Goal: Share content: Share content

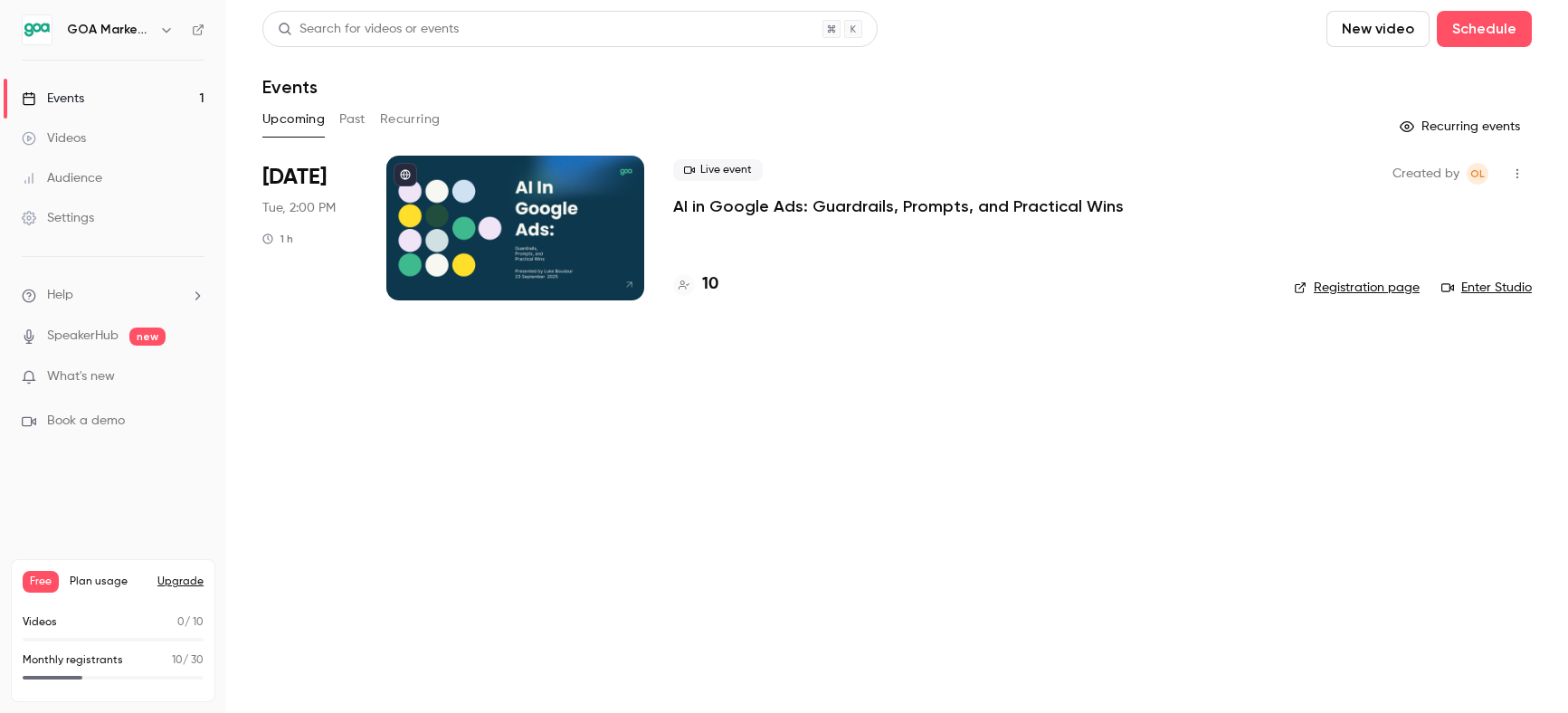
click at [781, 208] on p "AI in Google Ads: Guardrails, Prompts, and Practical Wins" at bounding box center [898, 206] width 451 height 22
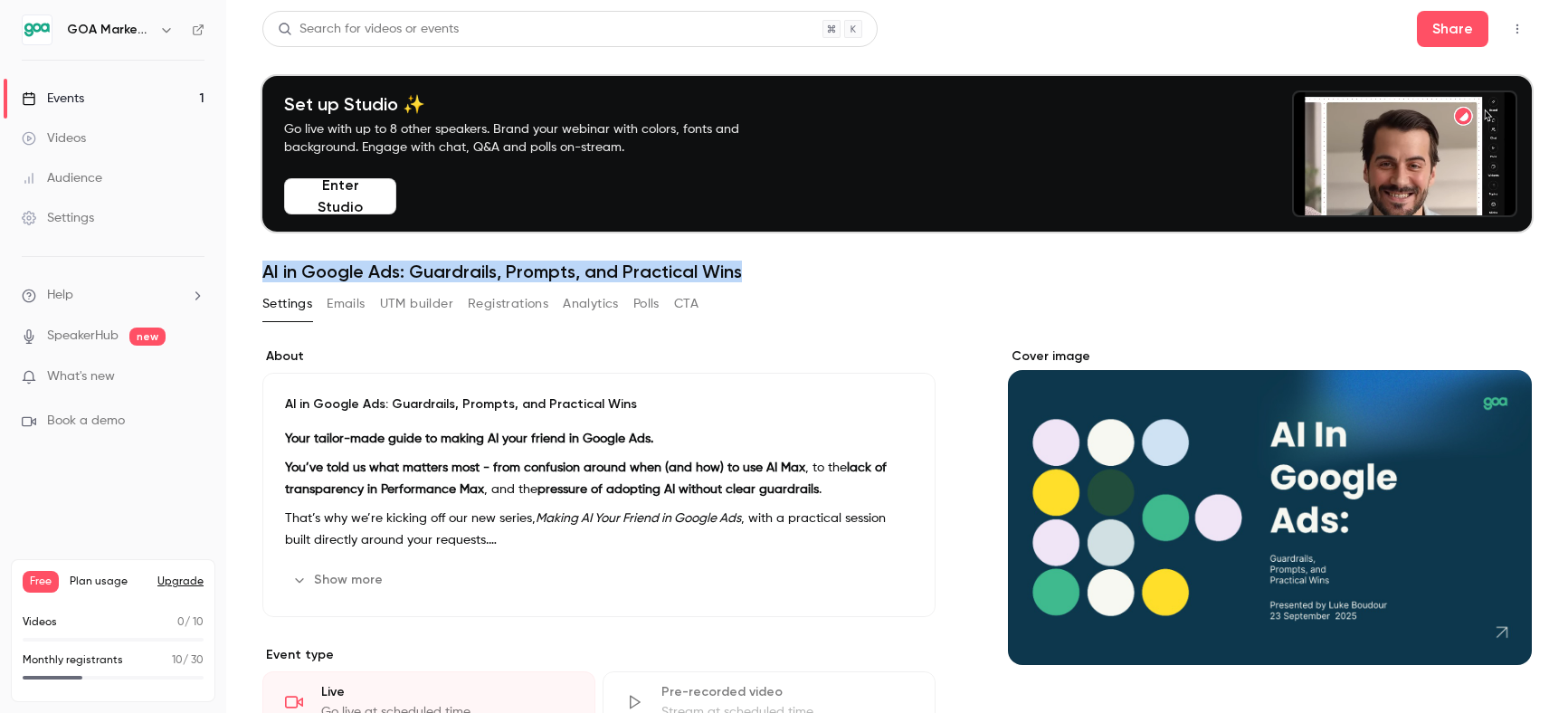
drag, startPoint x: 264, startPoint y: 270, endPoint x: 766, endPoint y: 273, distance: 502.0
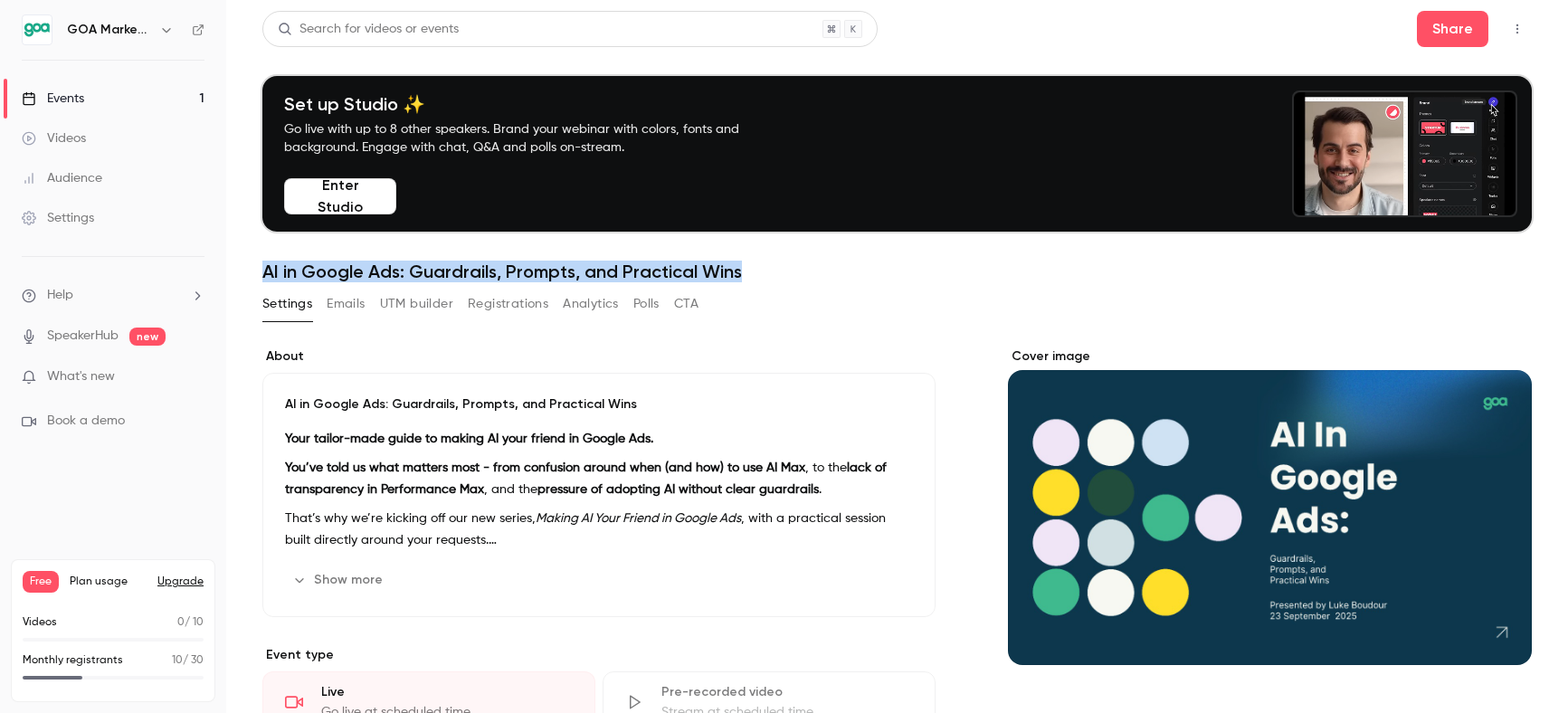
click at [766, 273] on main "Search for videos or events Share Set up Studio ✨ Go live with up to 8 other sp…" at bounding box center [897, 356] width 1342 height 713
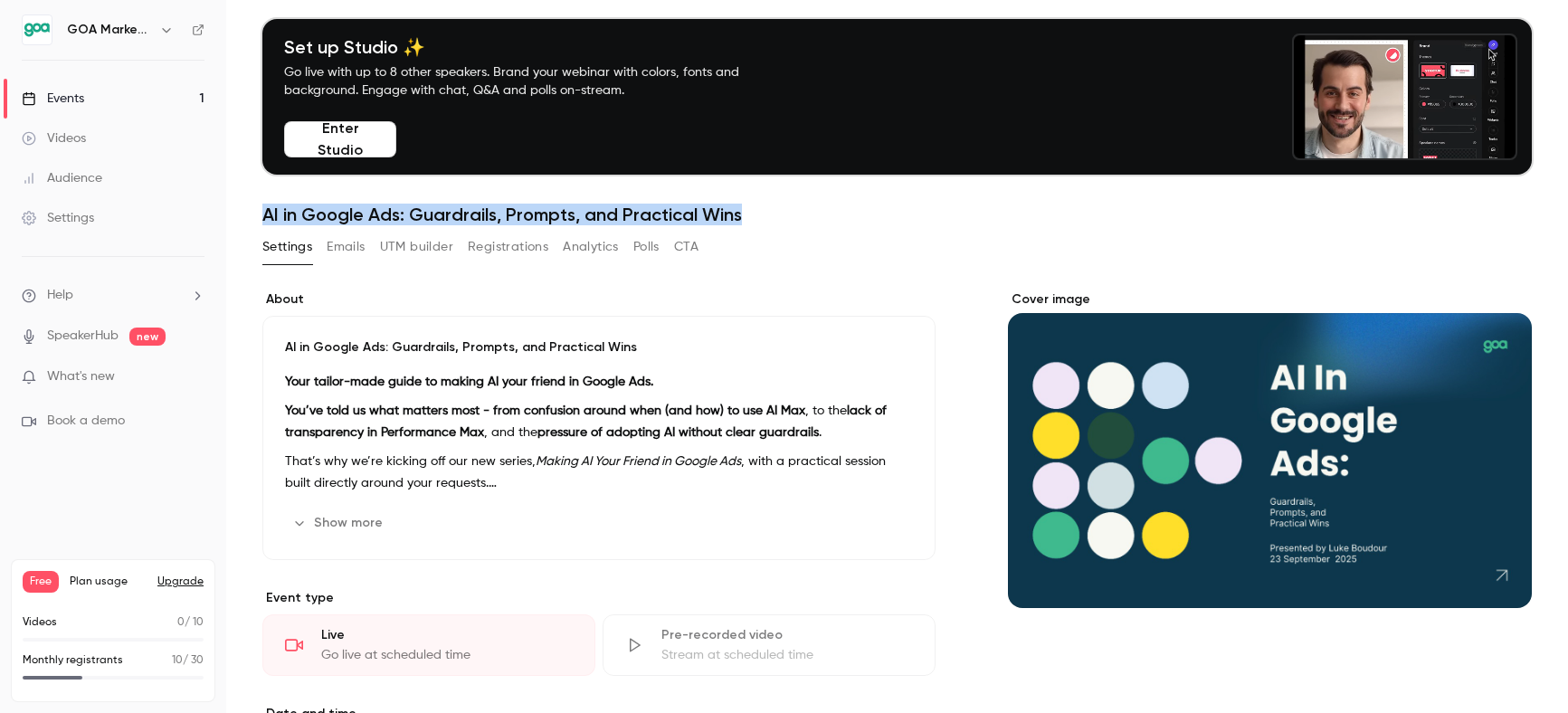
scroll to position [63, 0]
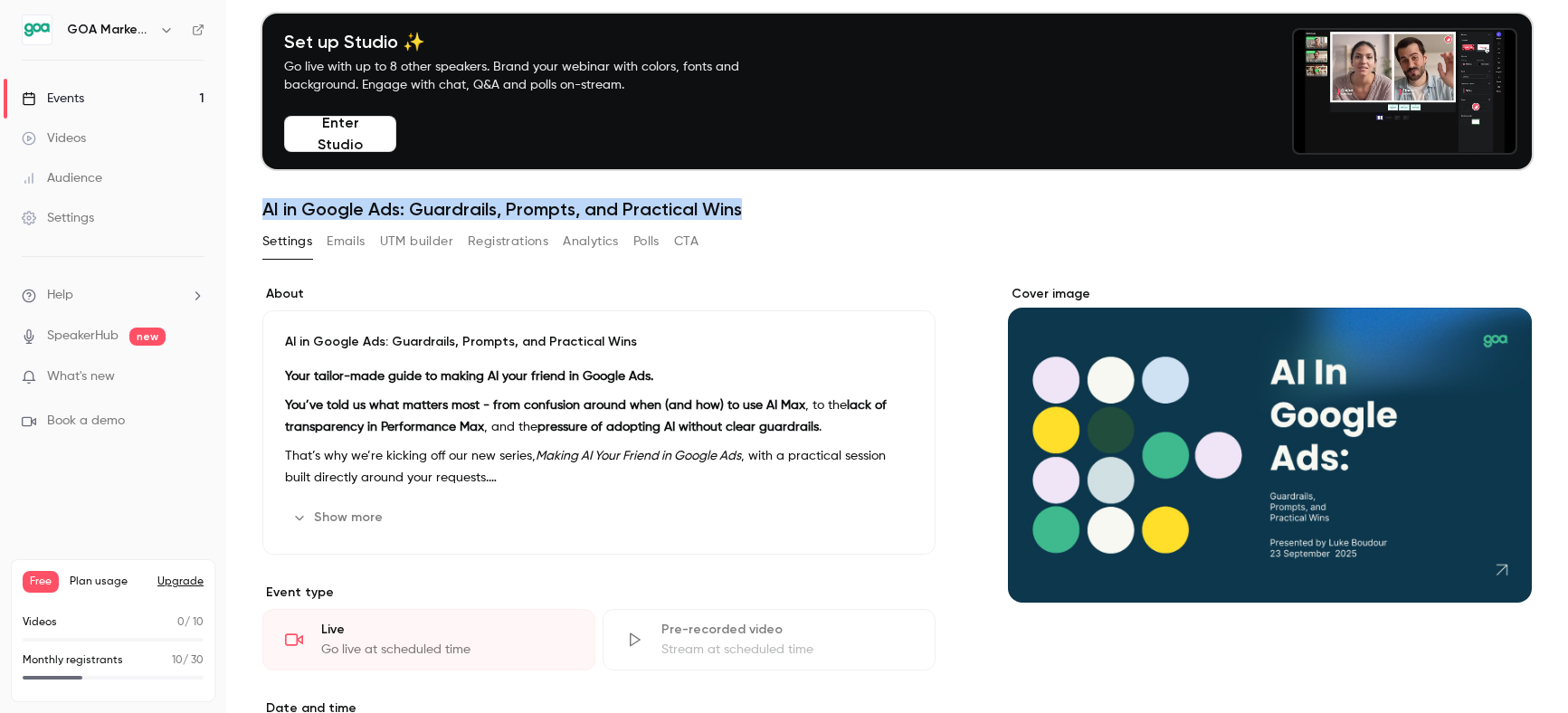
drag, startPoint x: 376, startPoint y: 518, endPoint x: 376, endPoint y: 505, distance: 13.0
click at [376, 518] on button "Show more" at bounding box center [339, 517] width 109 height 29
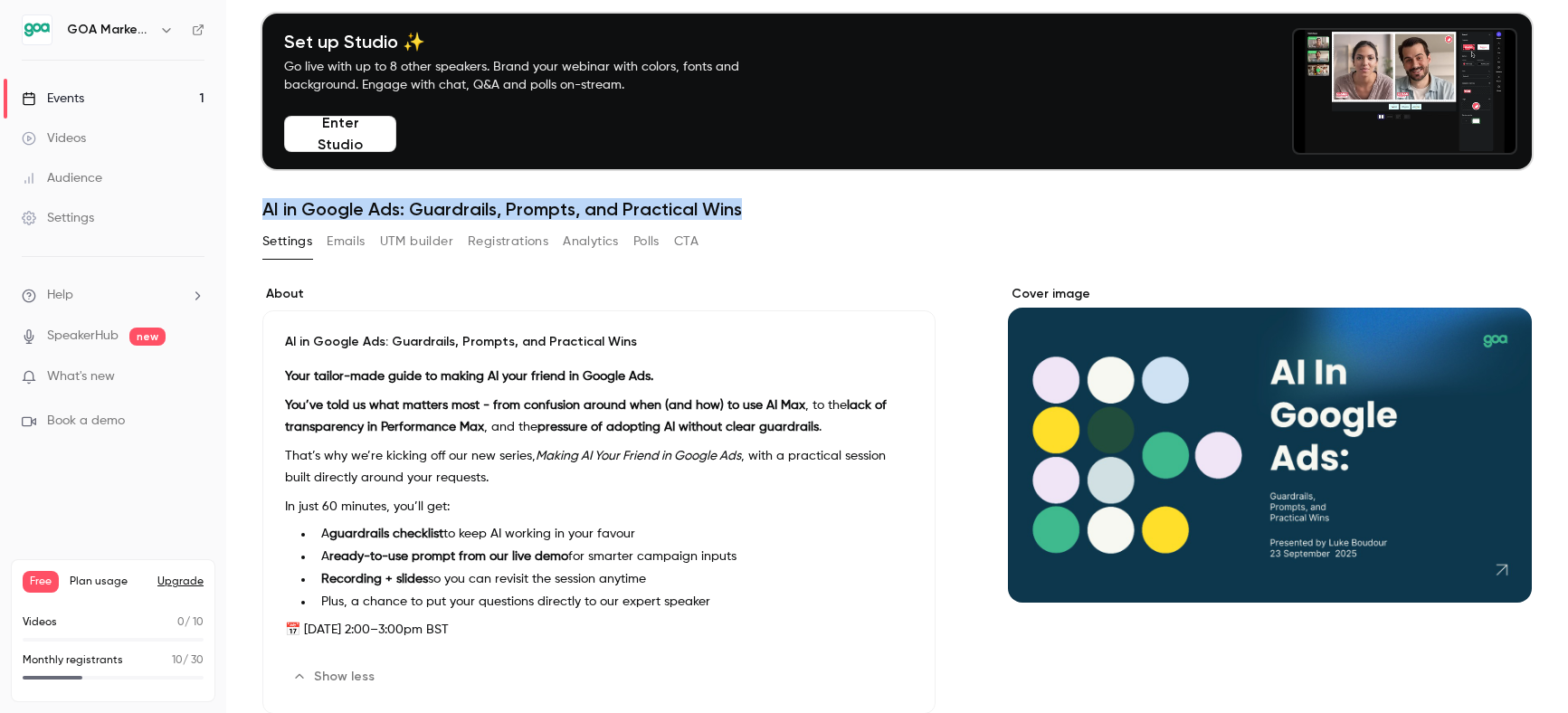
drag, startPoint x: 288, startPoint y: 340, endPoint x: 829, endPoint y: 626, distance: 611.9
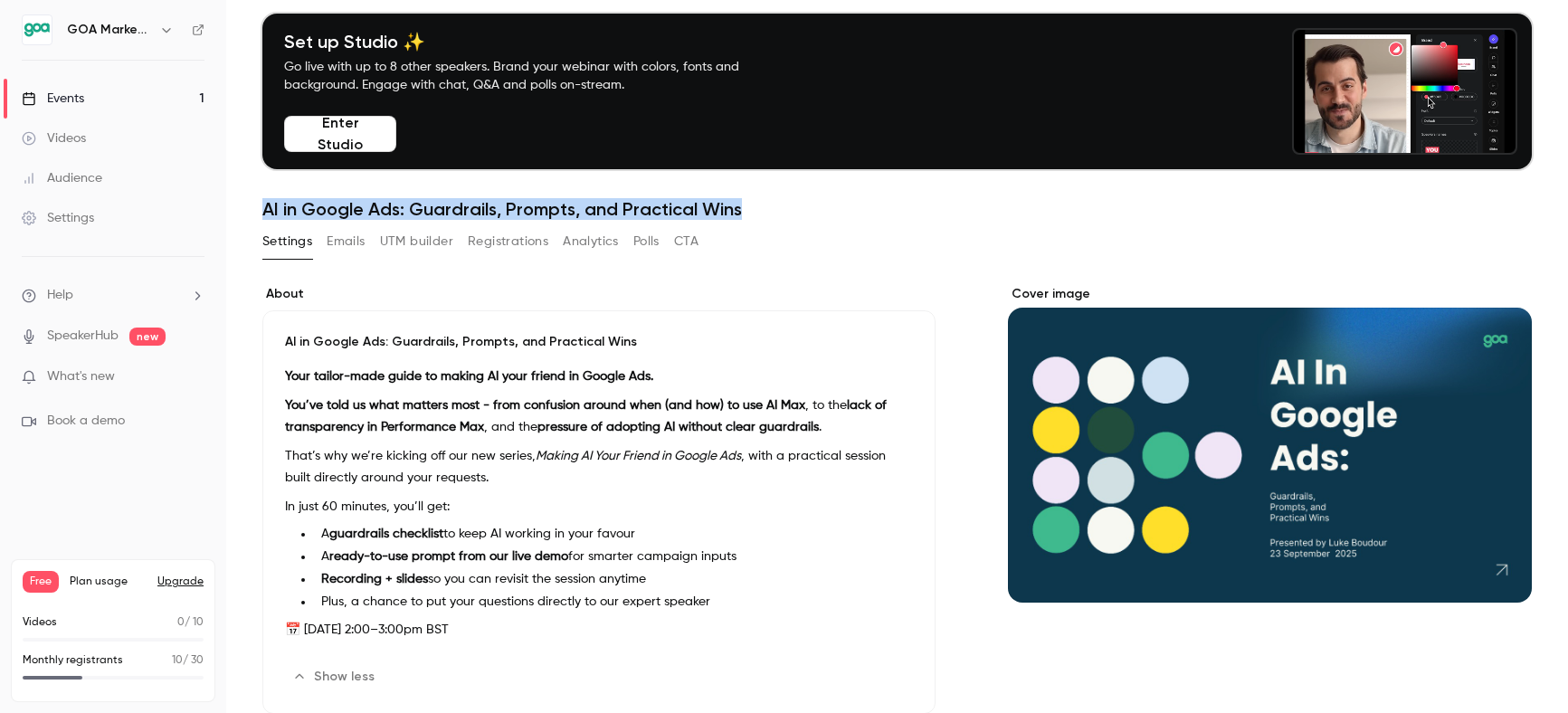
click at [829, 626] on div "AI in Google Ads: Guardrails, Prompts, and Practical Wins Your tailor-made guid…" at bounding box center [599, 512] width 673 height 403
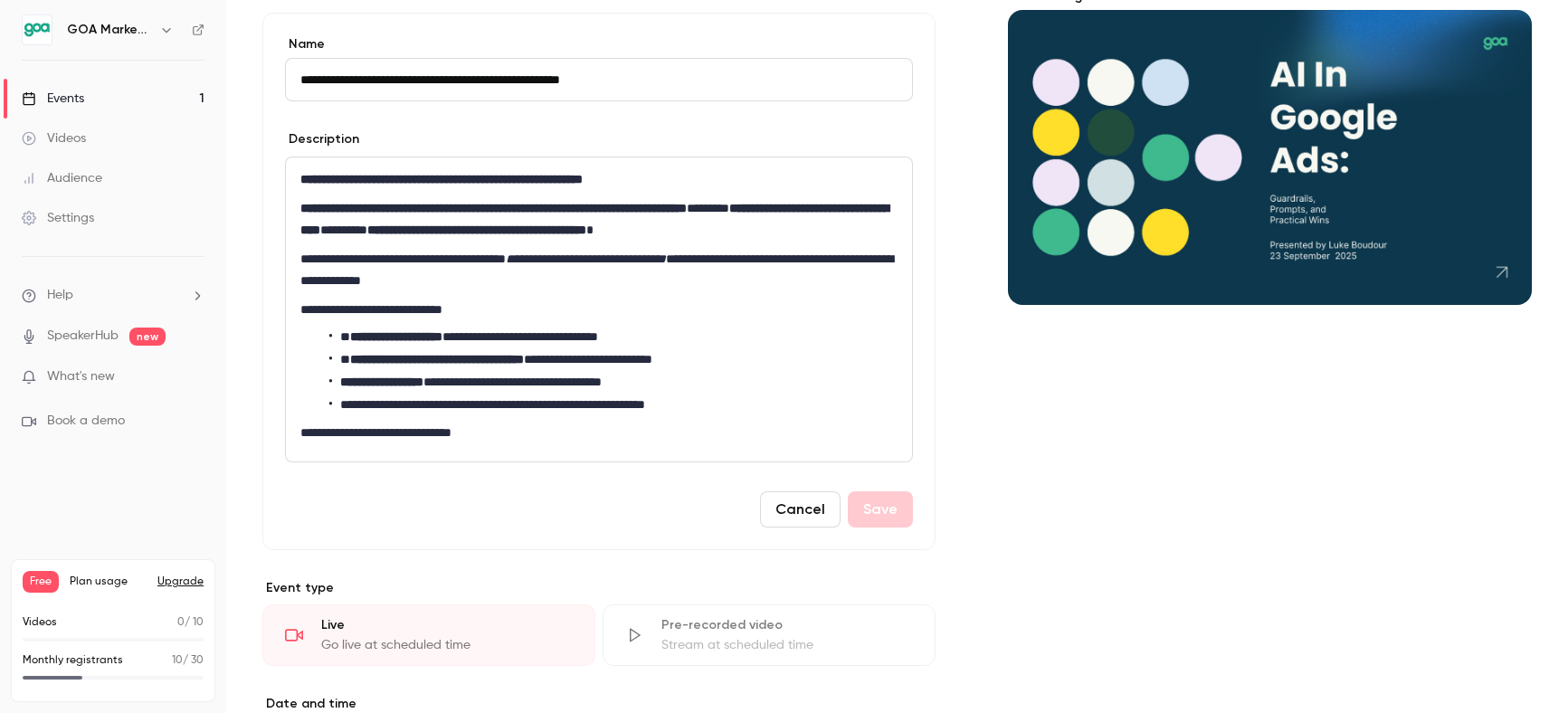
scroll to position [365, 0]
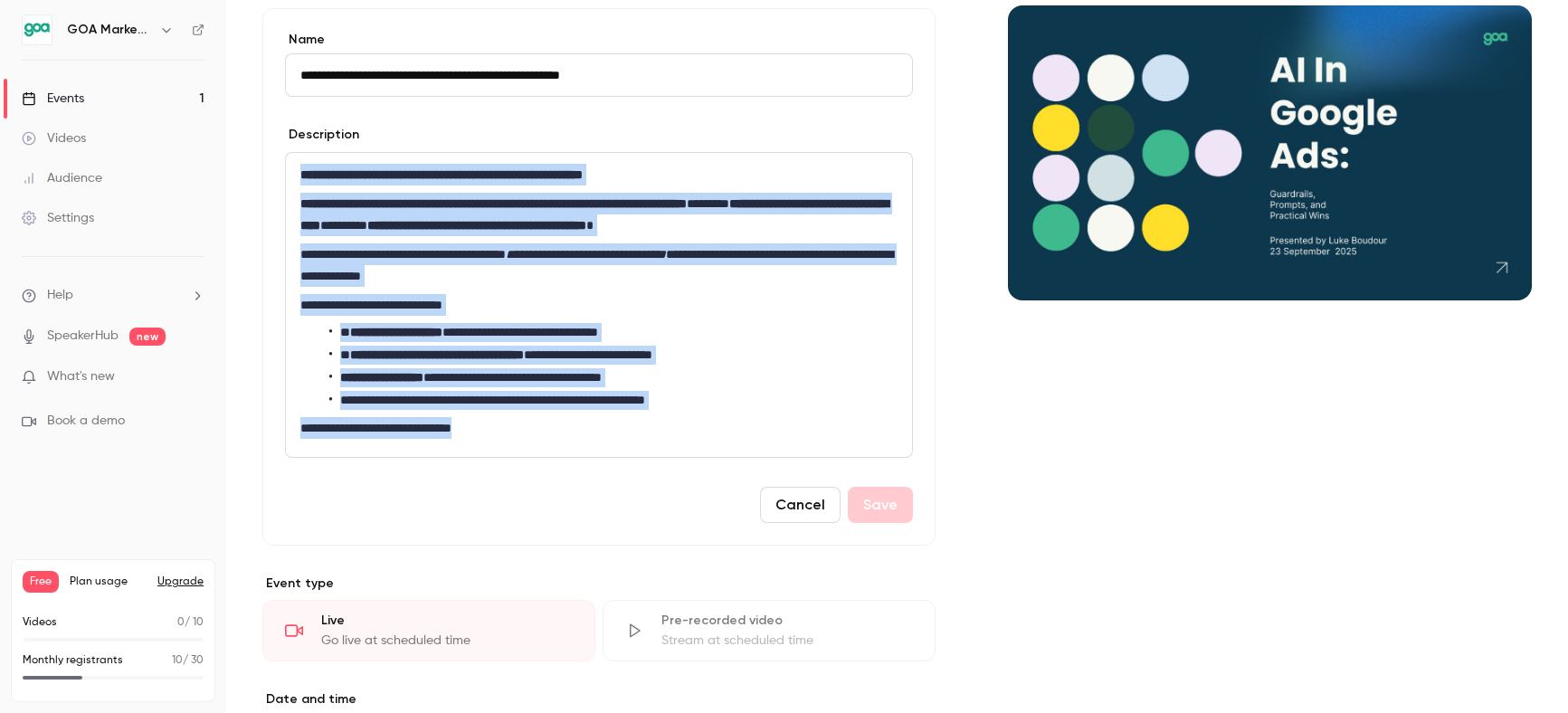
drag, startPoint x: 298, startPoint y: 170, endPoint x: 637, endPoint y: 467, distance: 450.7
click at [635, 468] on form "**********" at bounding box center [598, 276] width 628 height 492
copy div "**********"
drag, startPoint x: 784, startPoint y: 517, endPoint x: 799, endPoint y: 518, distance: 15.0
click at [784, 517] on button "Cancel" at bounding box center [800, 504] width 80 height 36
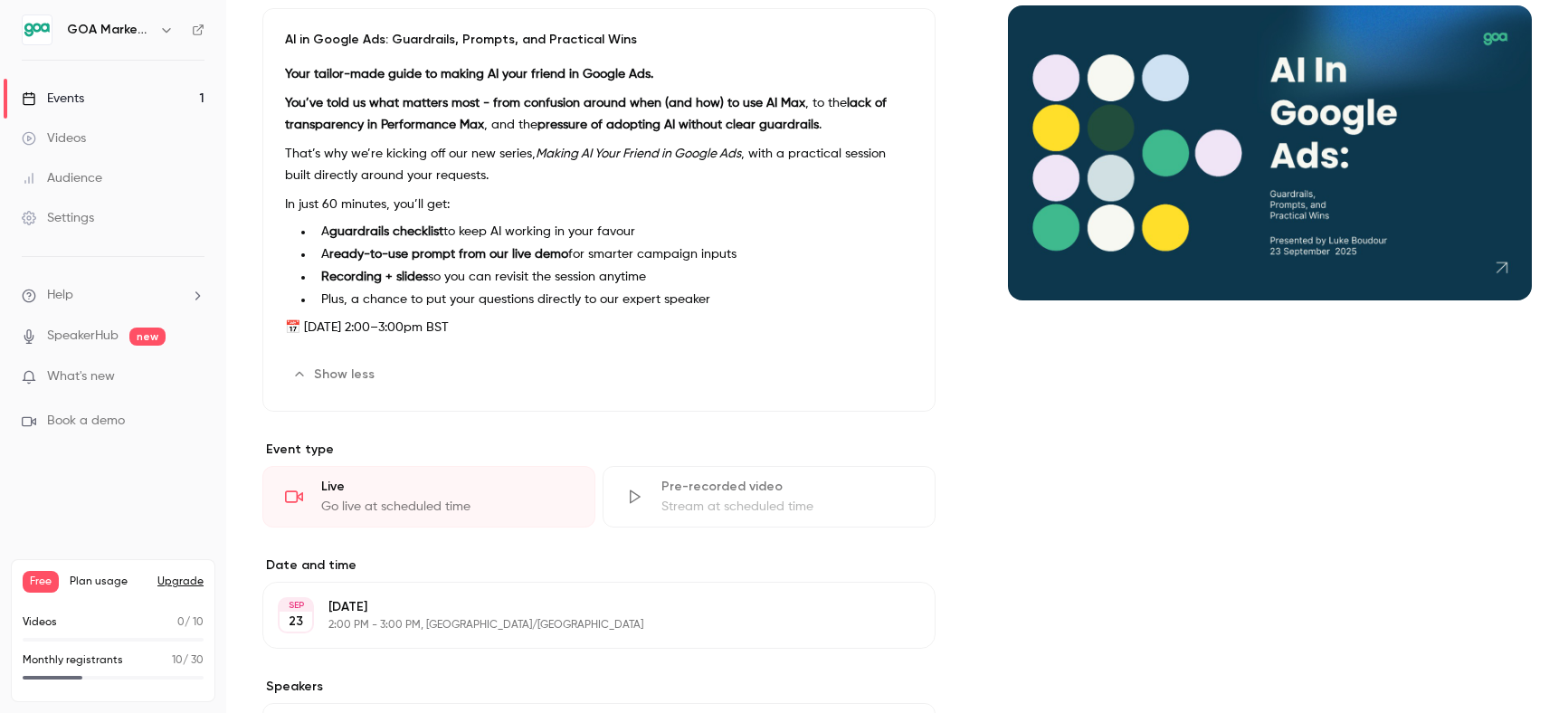
scroll to position [0, 0]
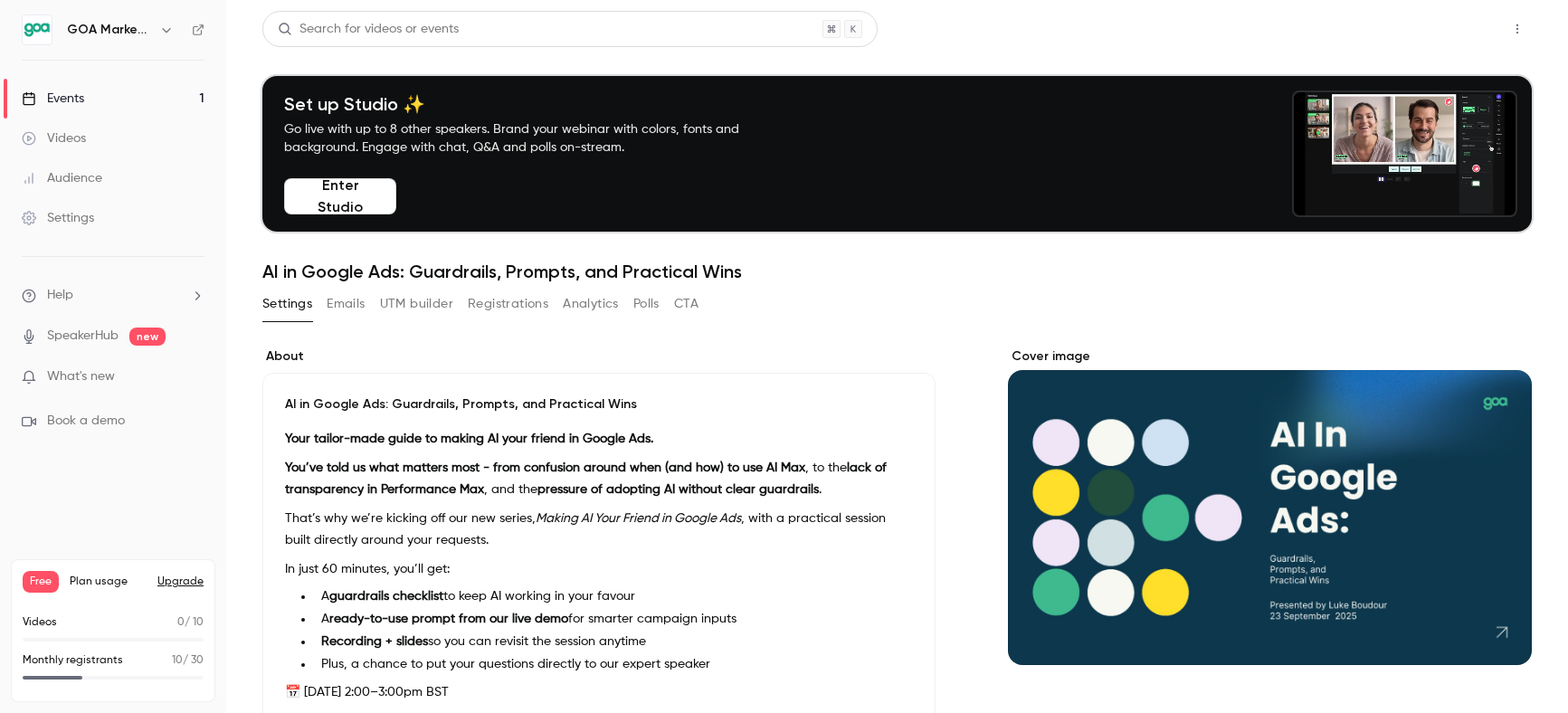
click at [1447, 29] on button "Share" at bounding box center [1453, 29] width 72 height 36
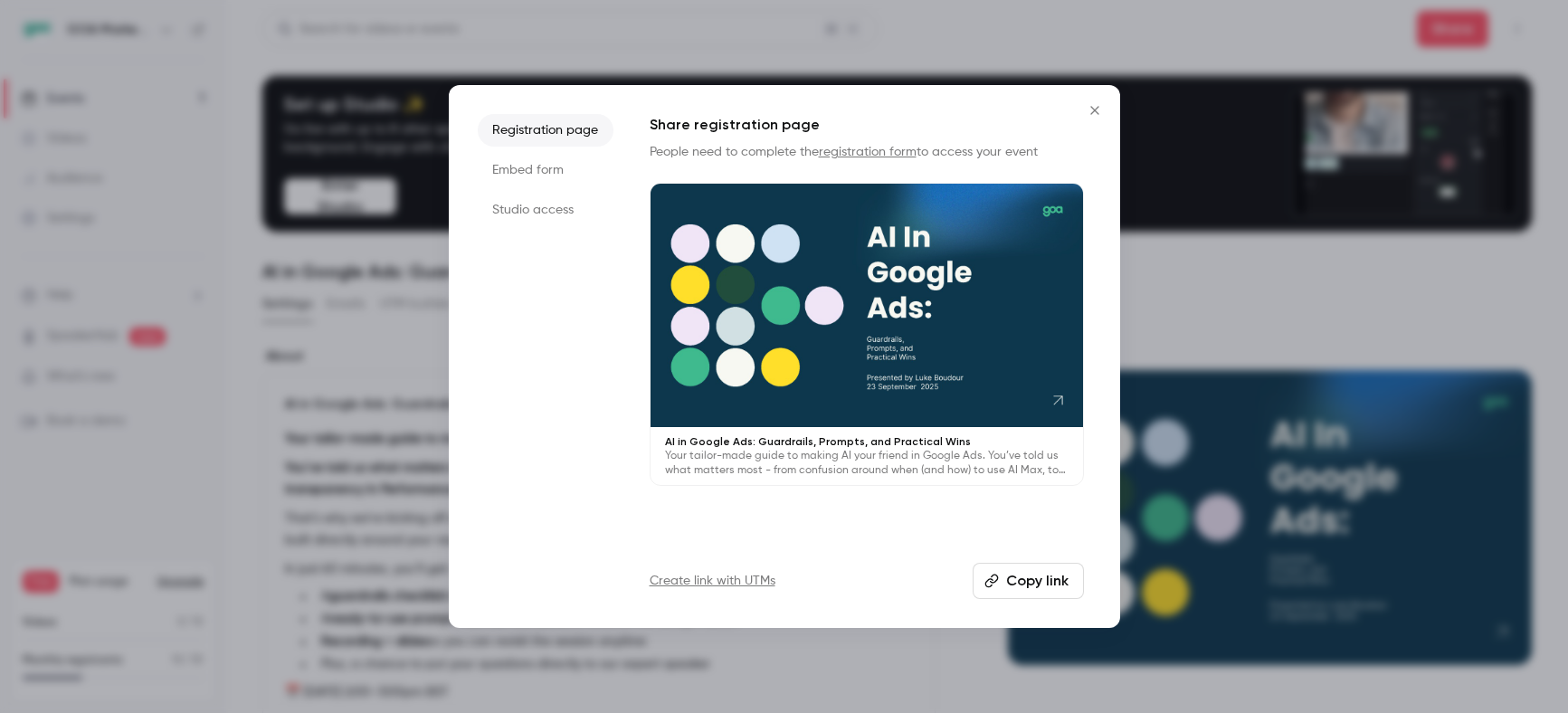
click at [734, 579] on link "Create link with UTMs" at bounding box center [713, 580] width 125 height 18
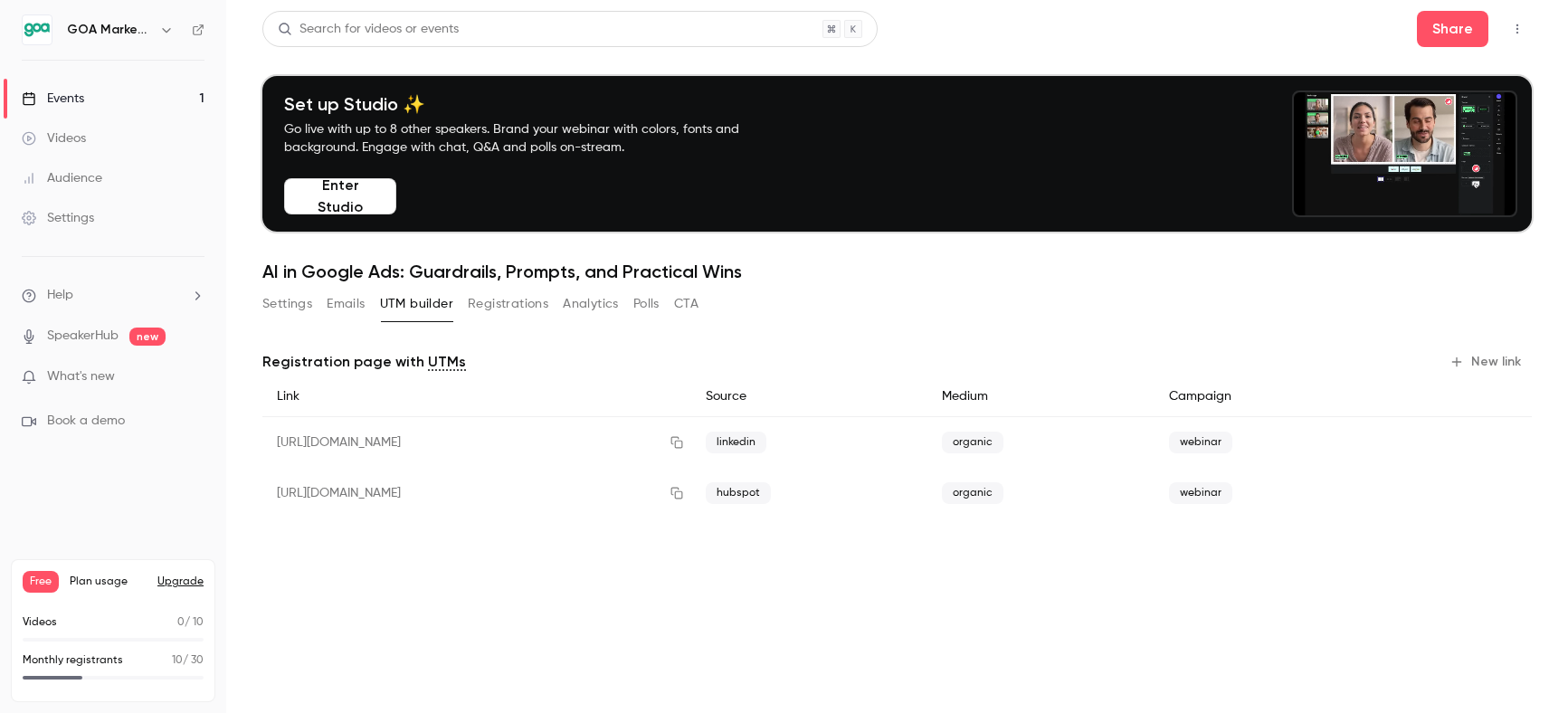
click at [1486, 360] on button "New link" at bounding box center [1487, 361] width 89 height 29
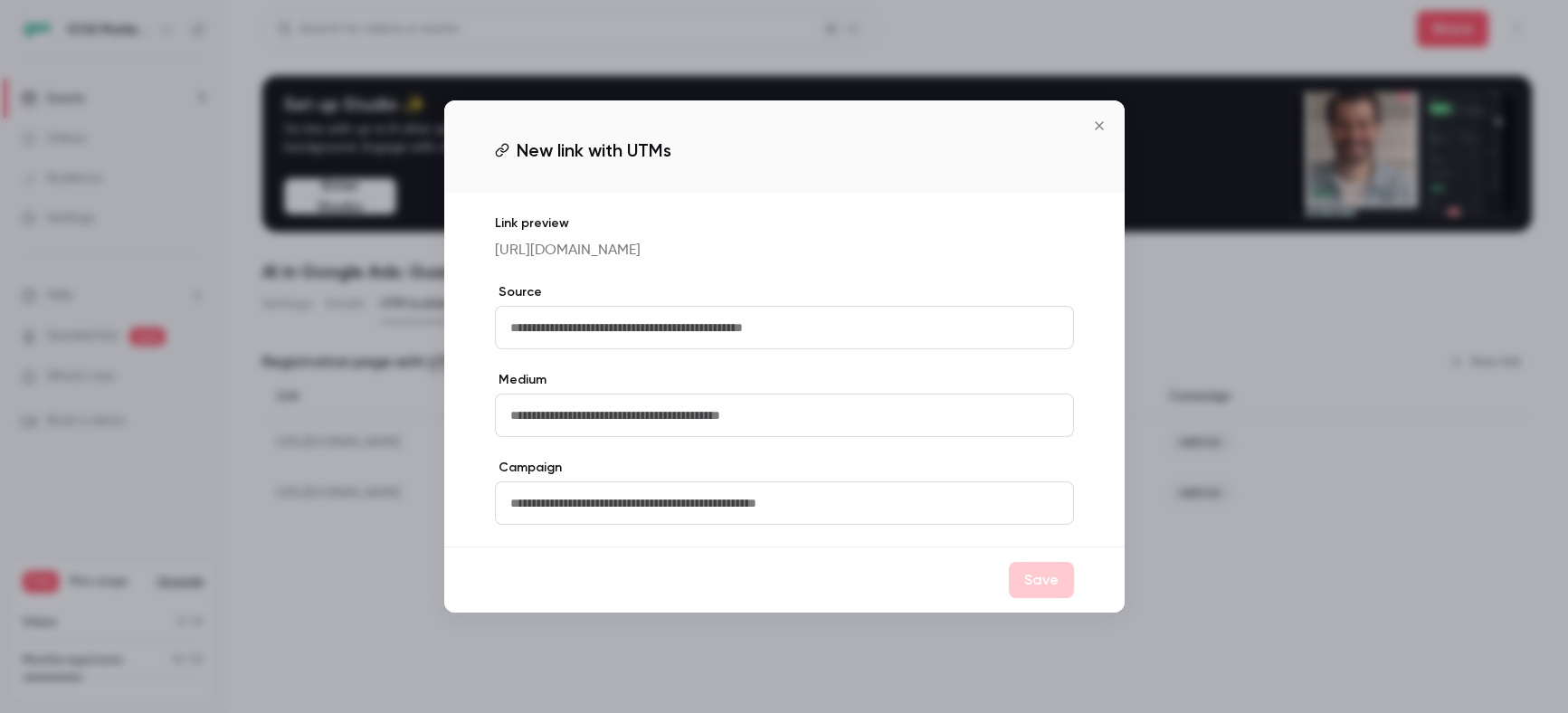
click at [663, 343] on input "text" at bounding box center [784, 327] width 579 height 43
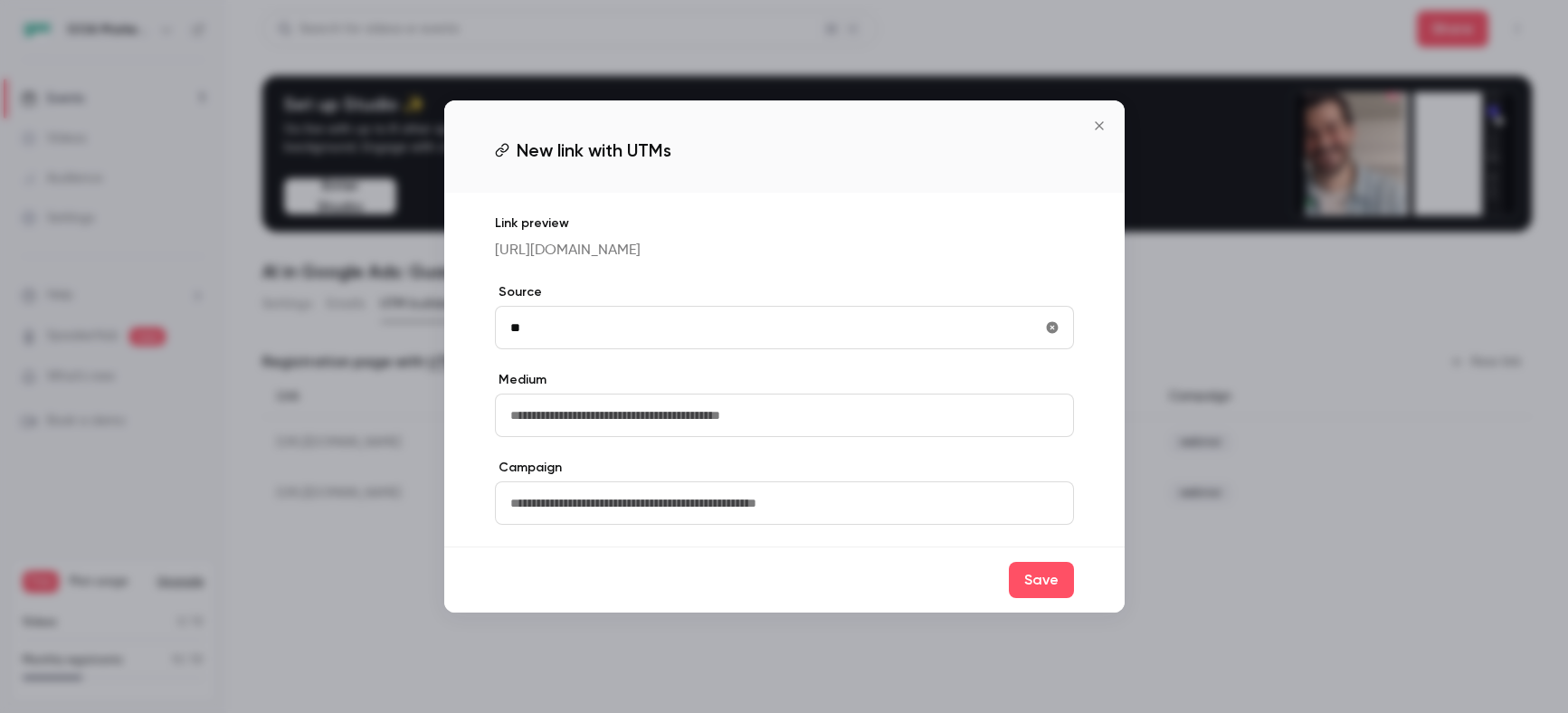
type input "*"
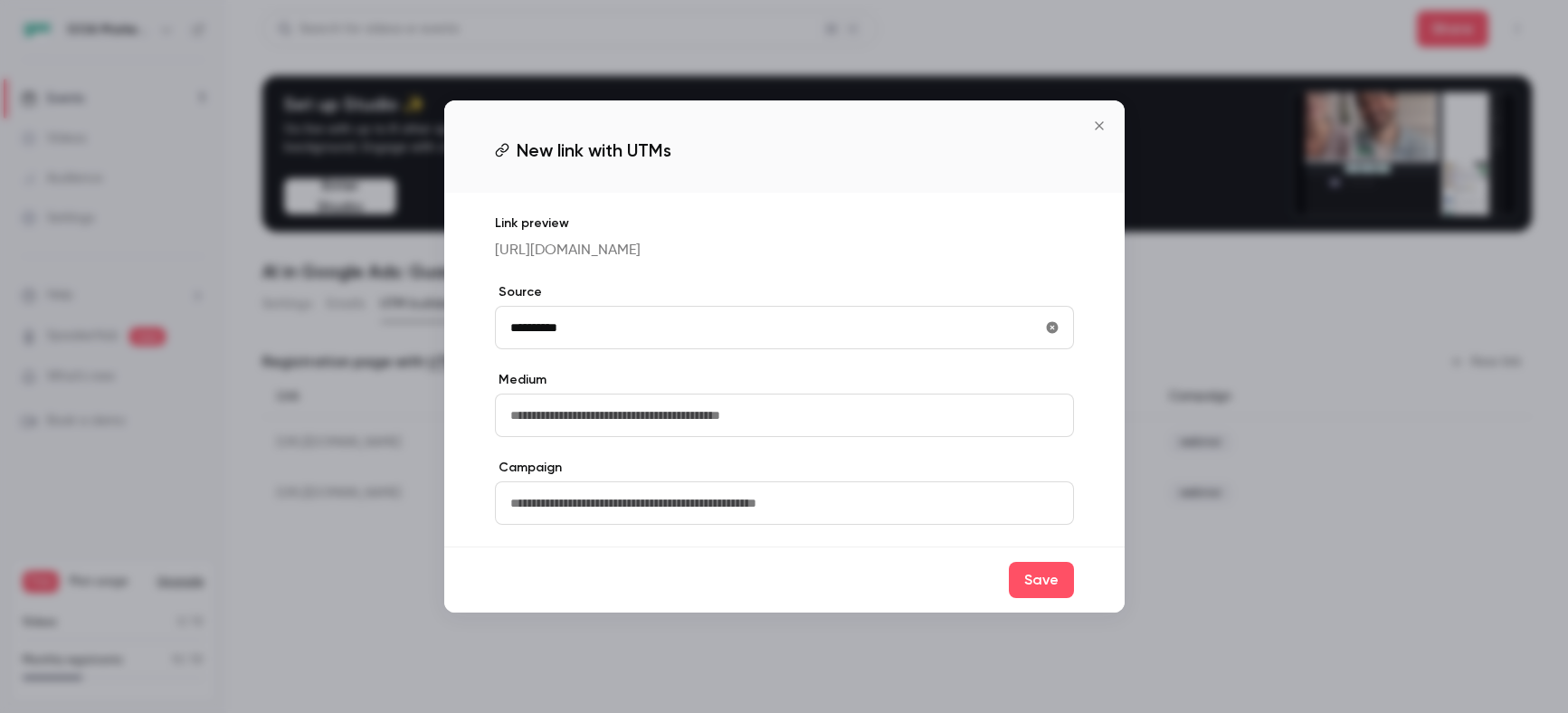
type input "**********"
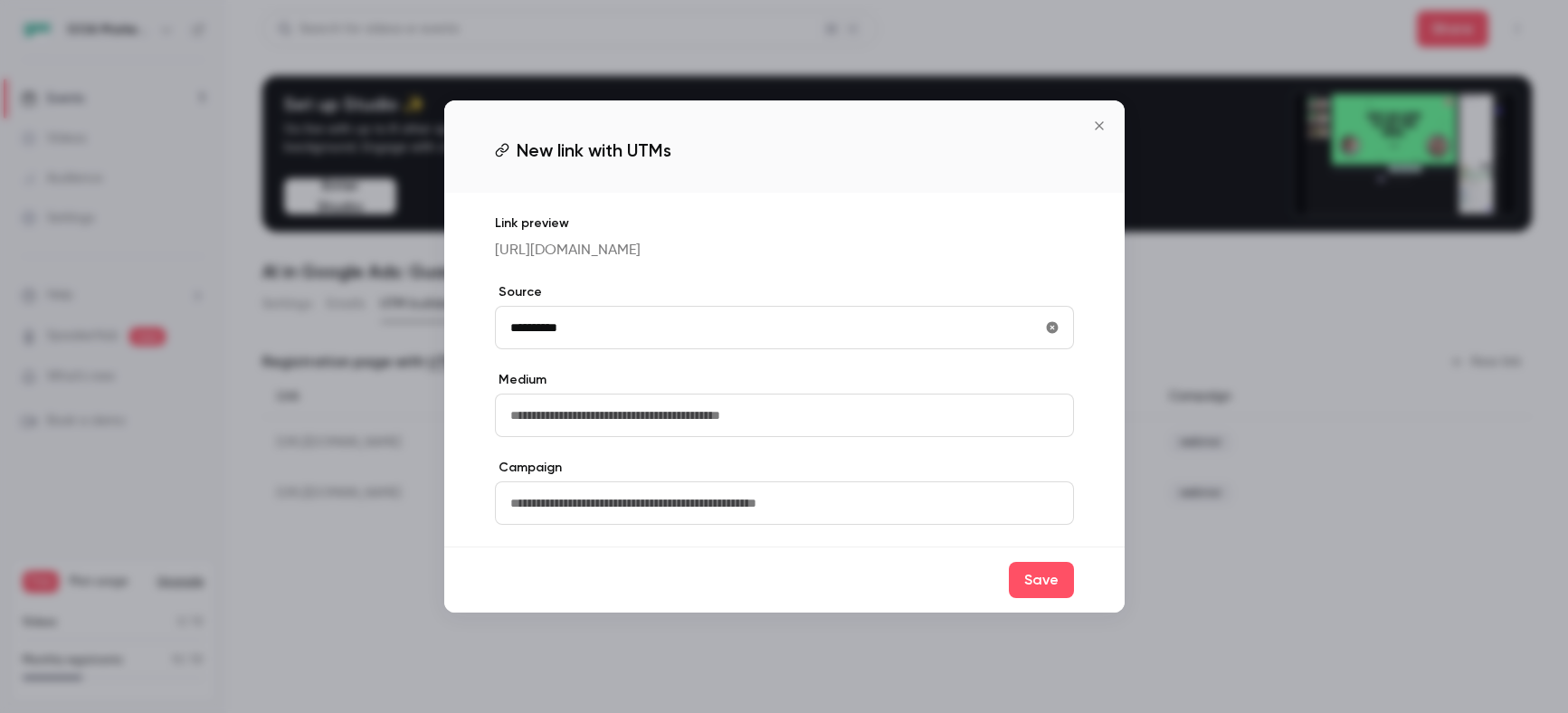
click at [825, 428] on input "text" at bounding box center [784, 415] width 579 height 43
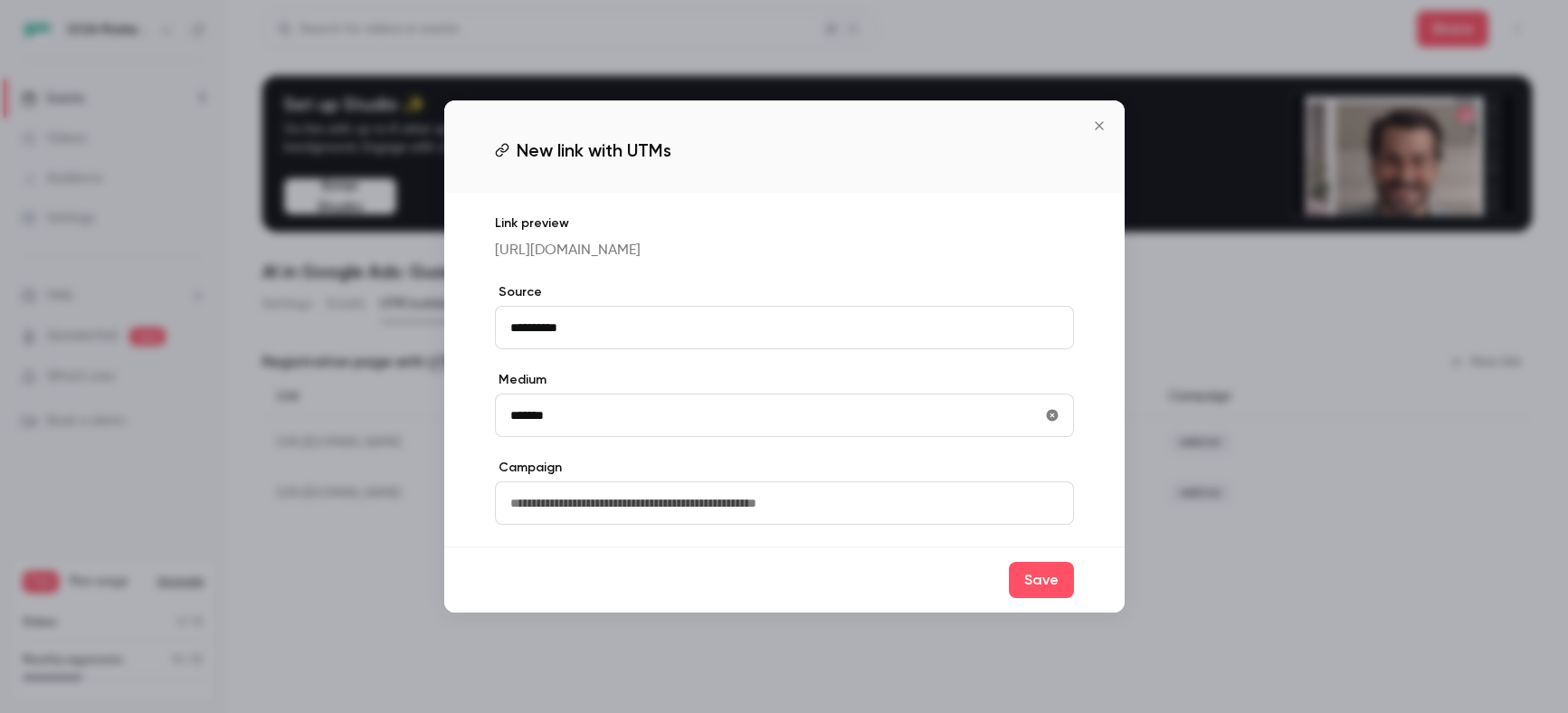
type input "*******"
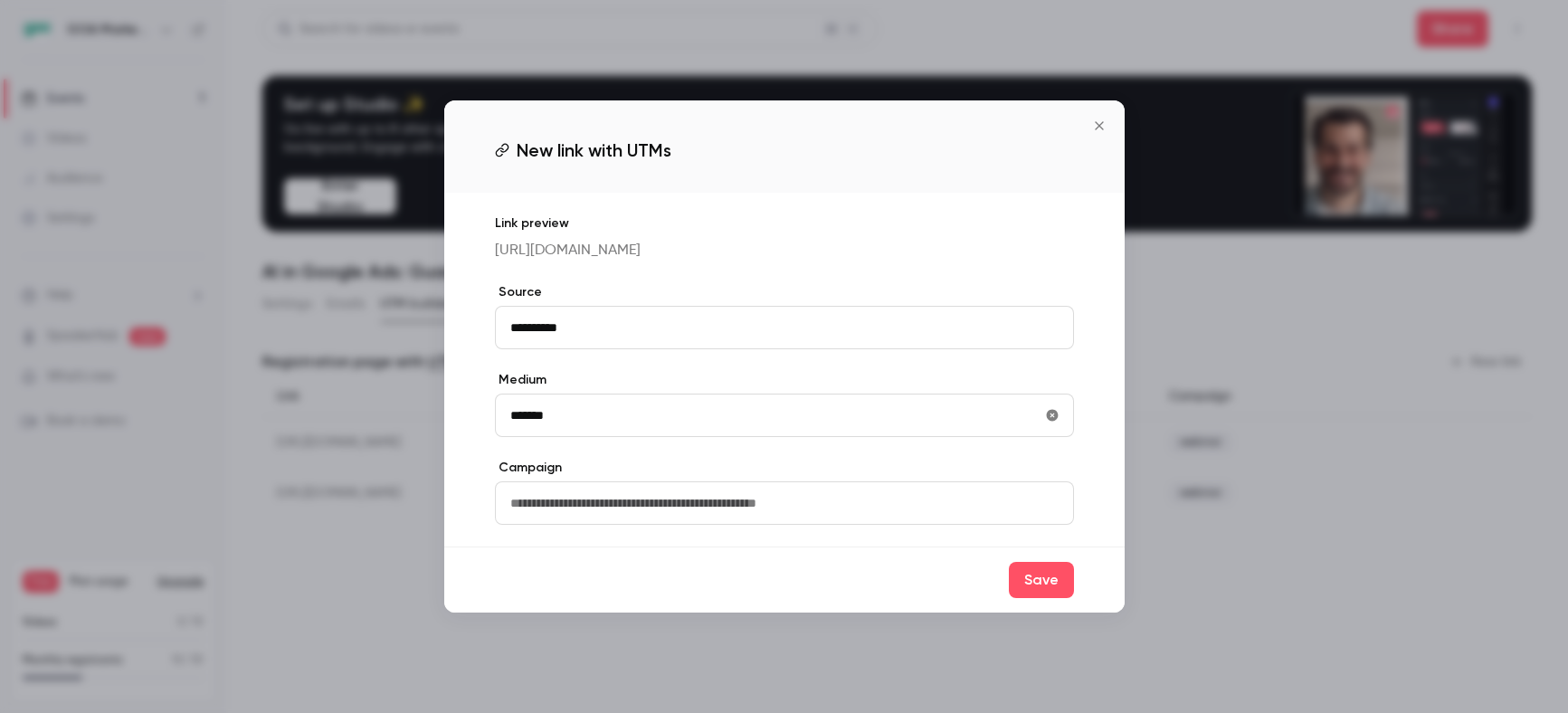
click at [814, 524] on input "text" at bounding box center [784, 502] width 579 height 43
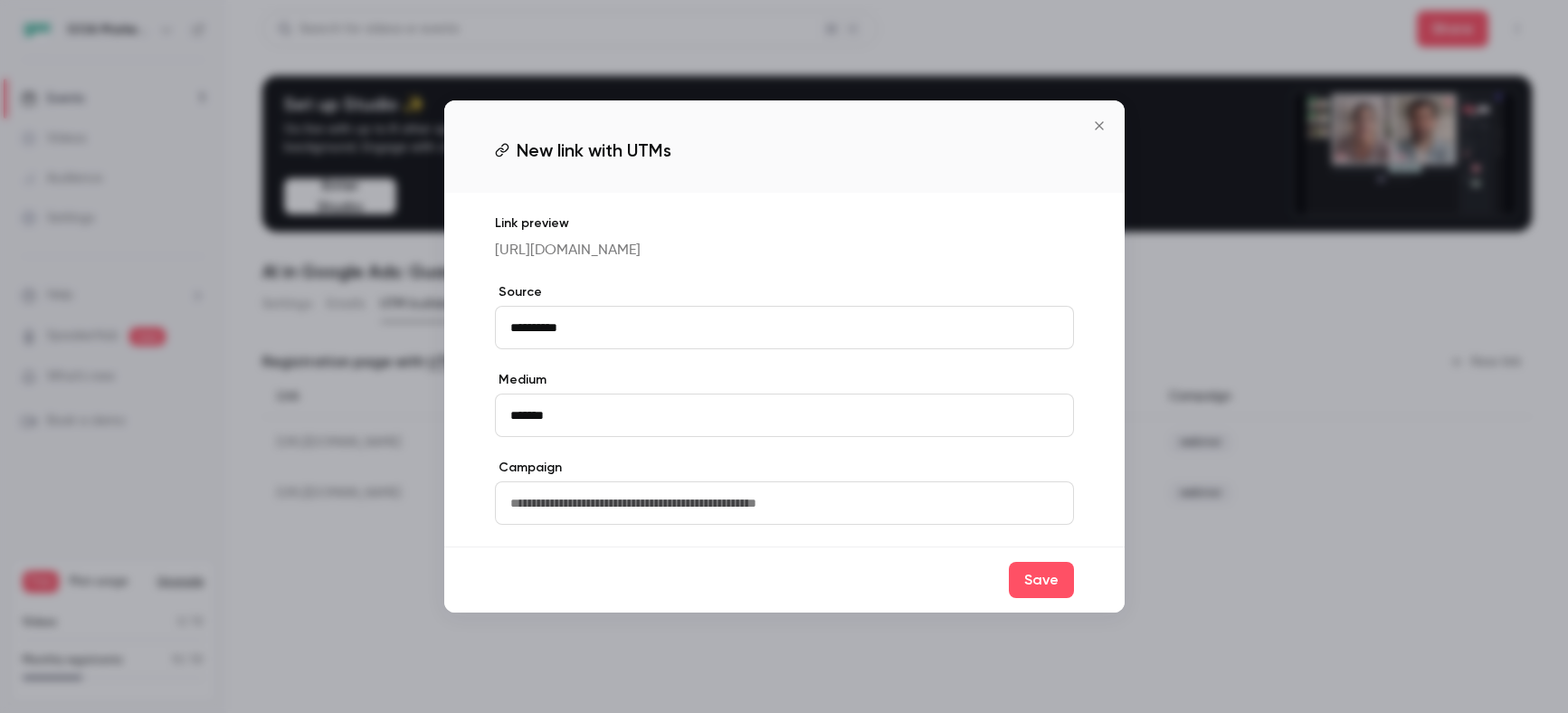
click at [731, 506] on input "text" at bounding box center [784, 502] width 579 height 43
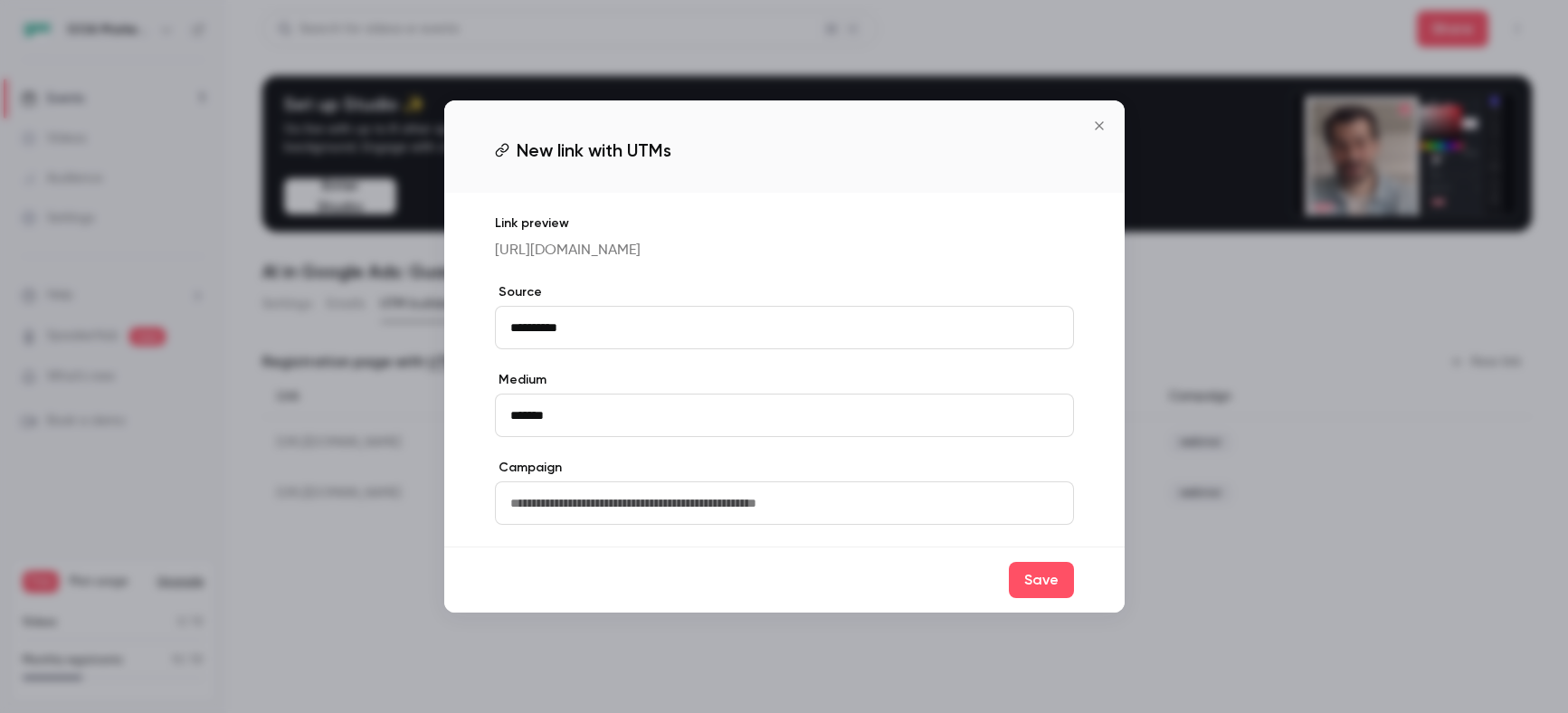
click at [713, 518] on input "text" at bounding box center [784, 502] width 579 height 43
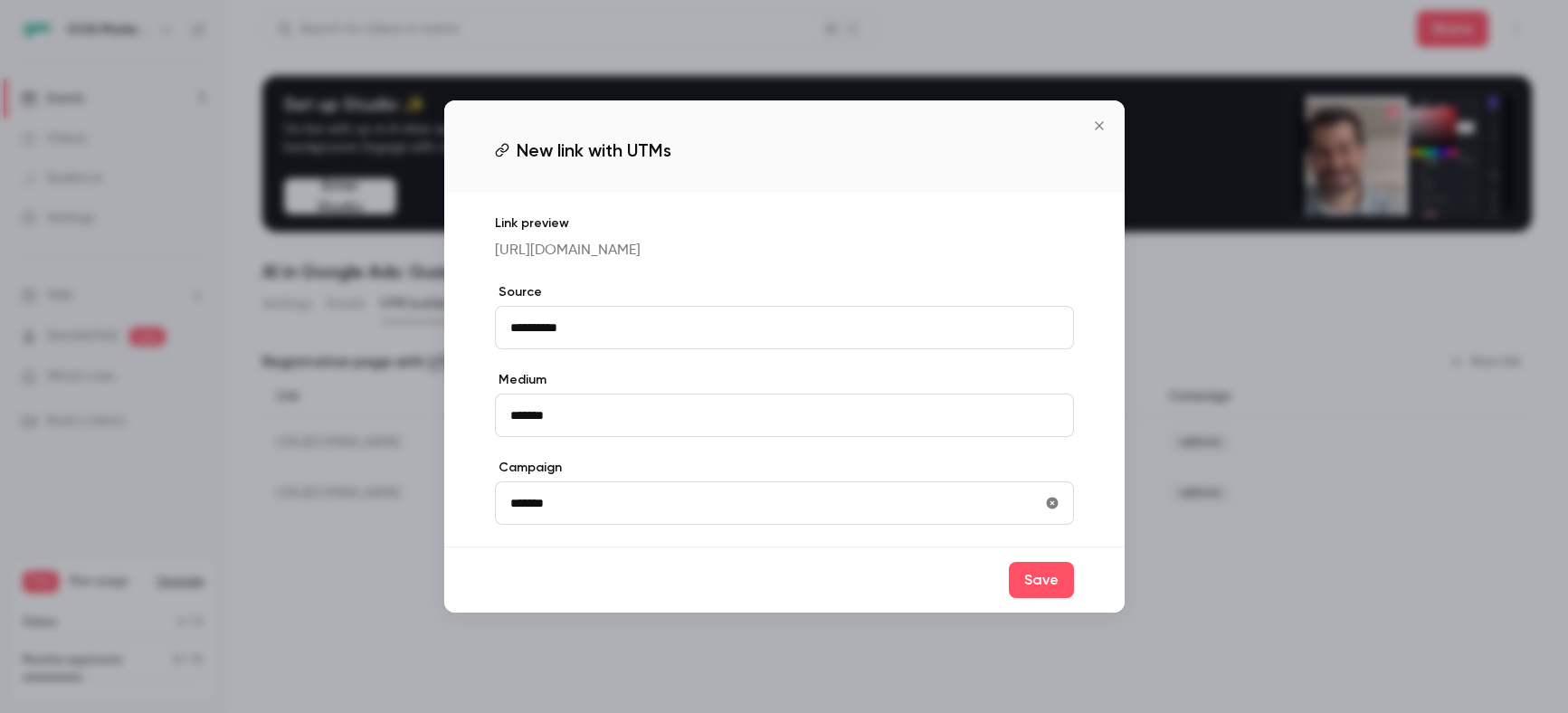
type input "*******"
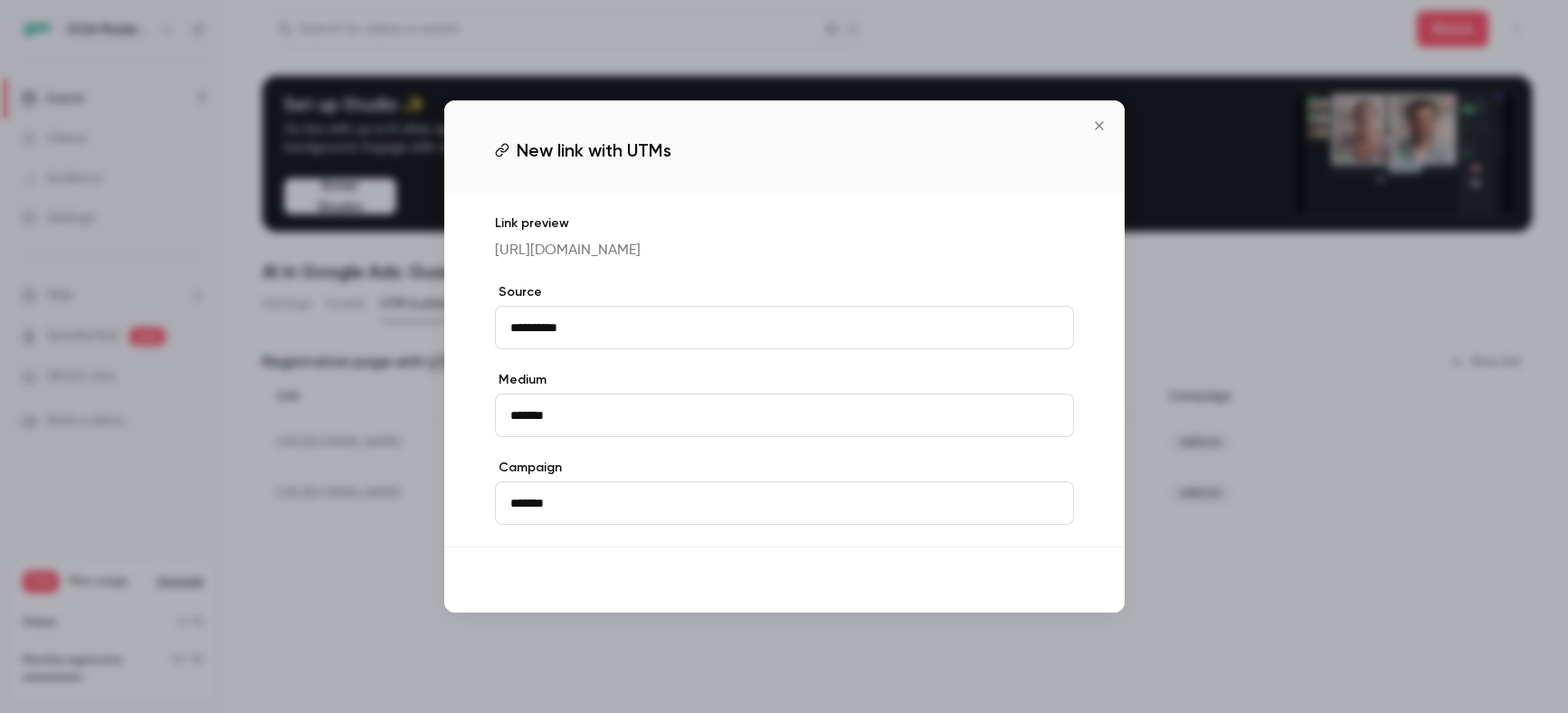
click at [1052, 598] on button "Save" at bounding box center [1042, 579] width 65 height 36
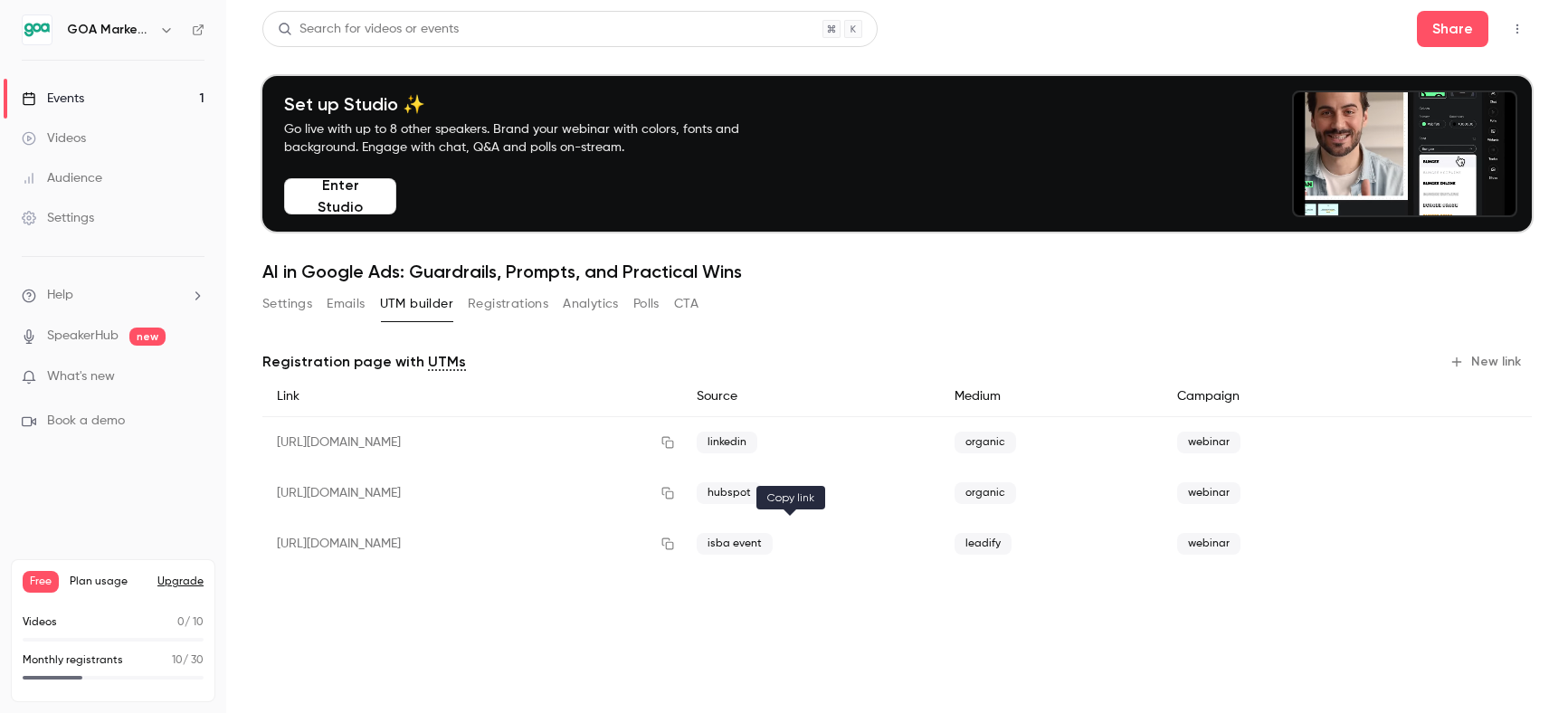
click at [674, 546] on icon "button" at bounding box center [668, 544] width 12 height 12
